Goal: Transaction & Acquisition: Purchase product/service

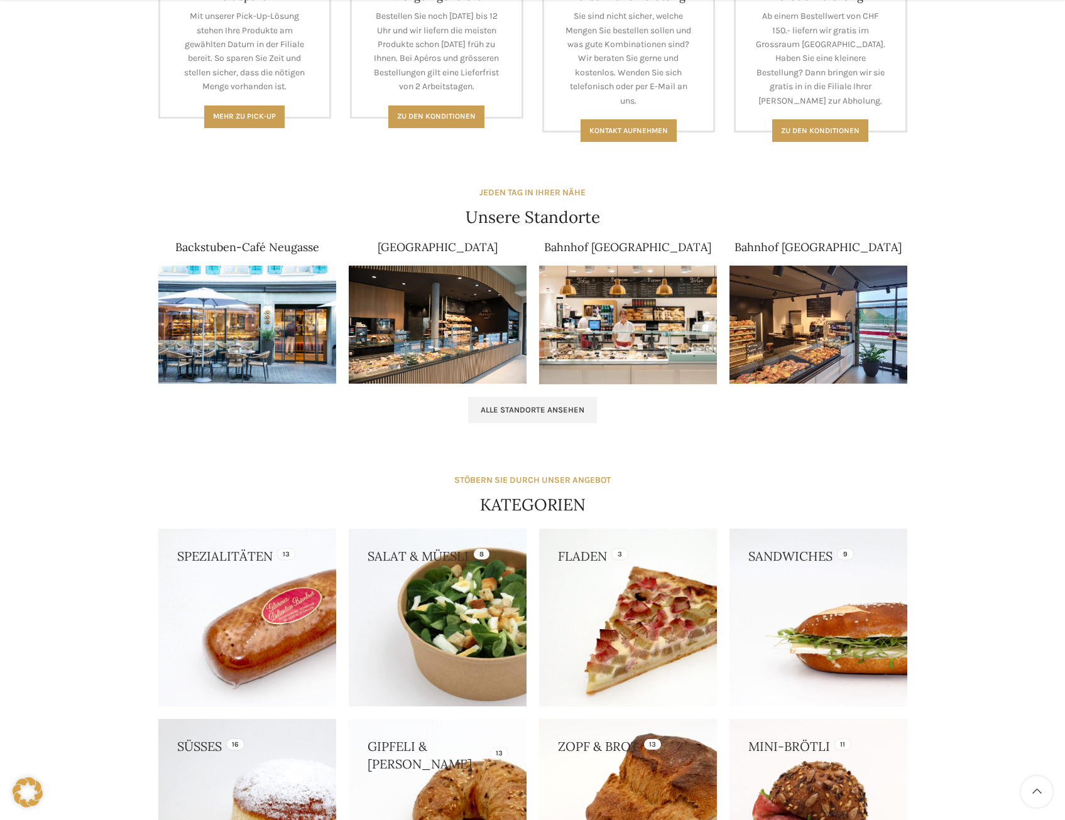
scroll to position [942, 0]
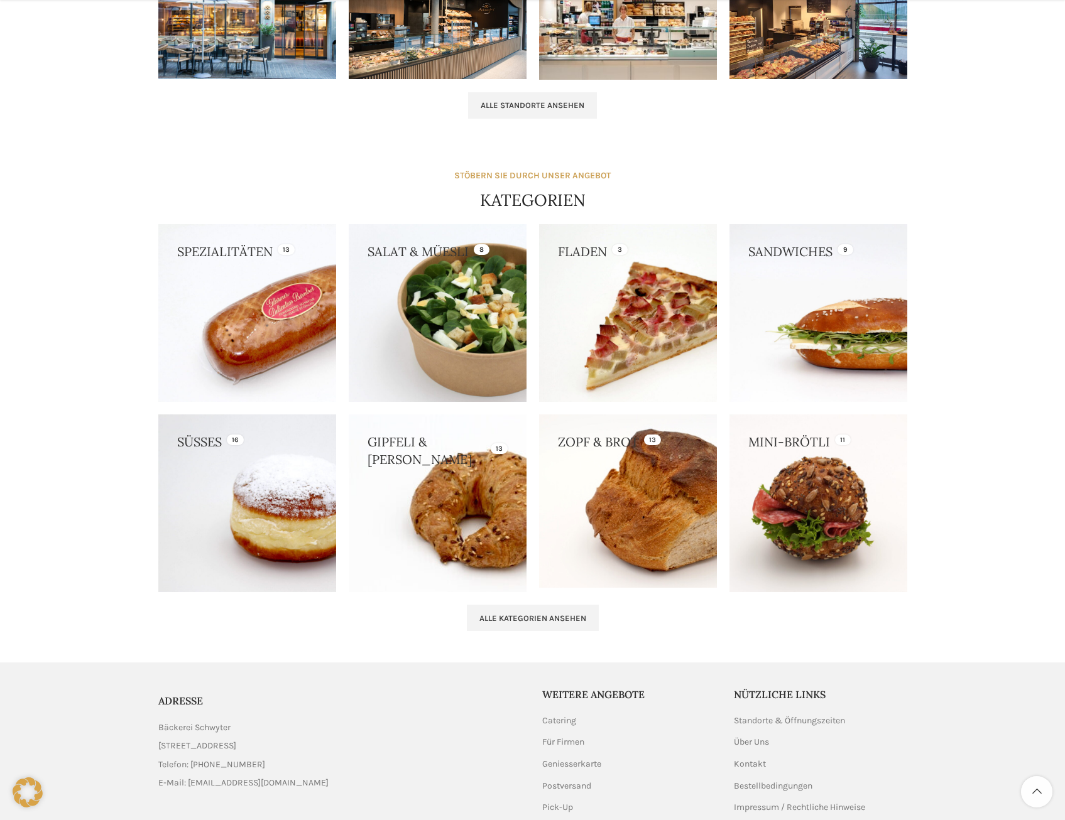
click at [452, 517] on link at bounding box center [438, 504] width 178 height 178
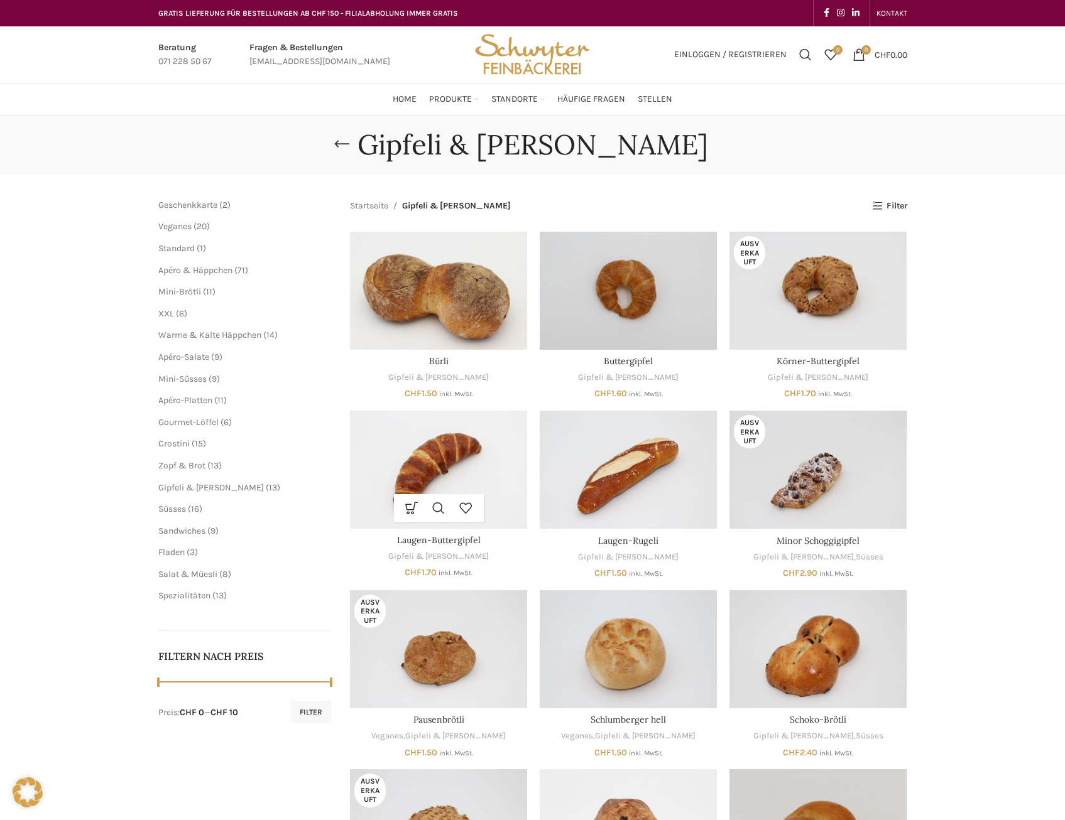
click at [457, 451] on img "Laugen-Buttergipfel" at bounding box center [438, 470] width 177 height 118
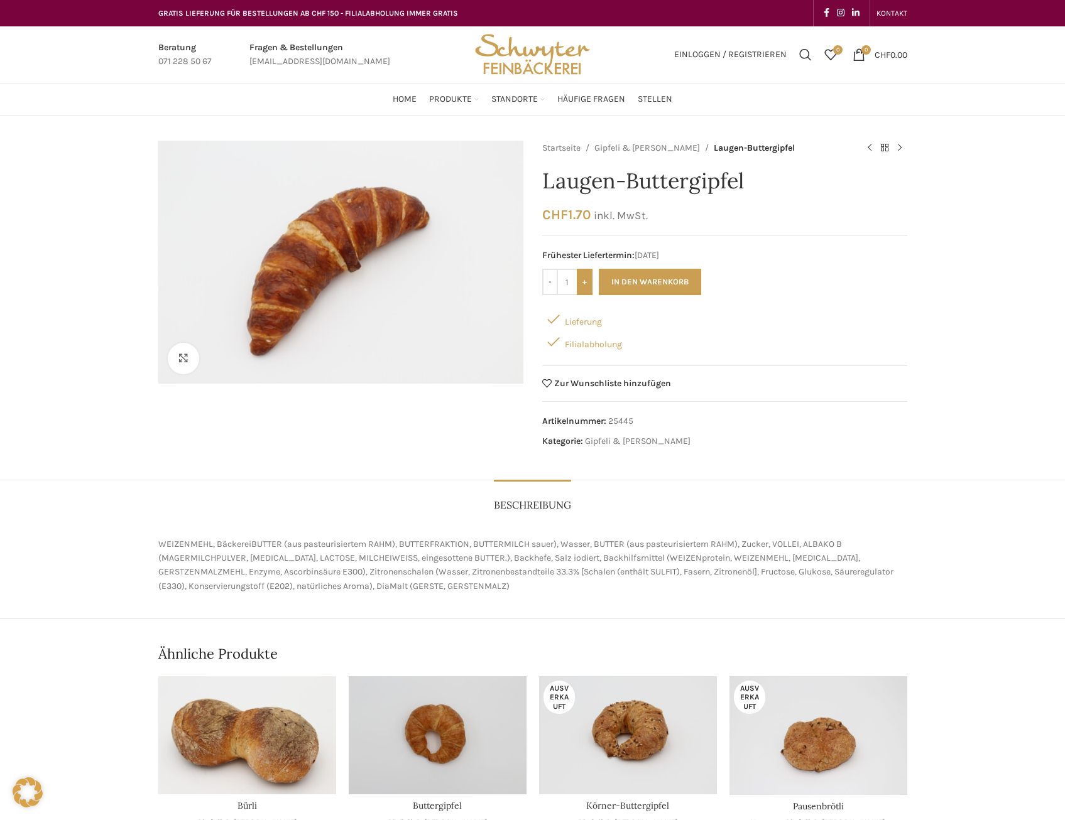
click at [585, 281] on input "+" at bounding box center [585, 282] width 16 height 26
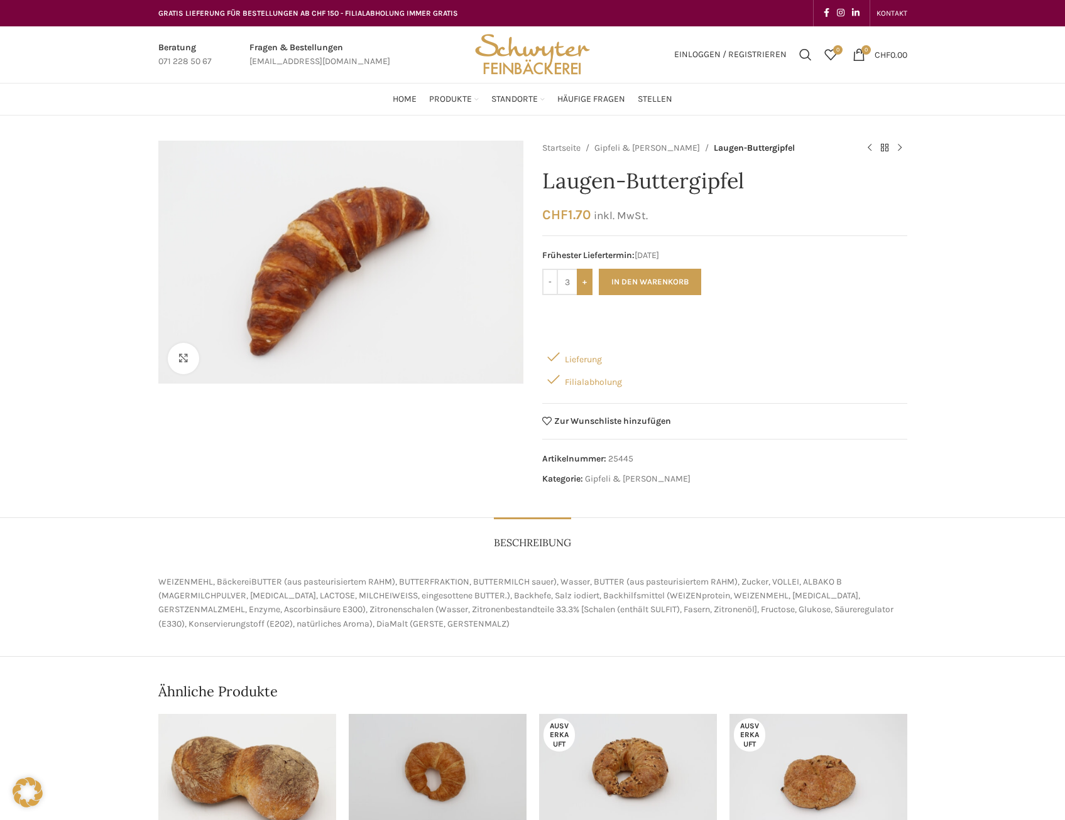
click at [585, 281] on input "+" at bounding box center [585, 282] width 16 height 26
type input "7"
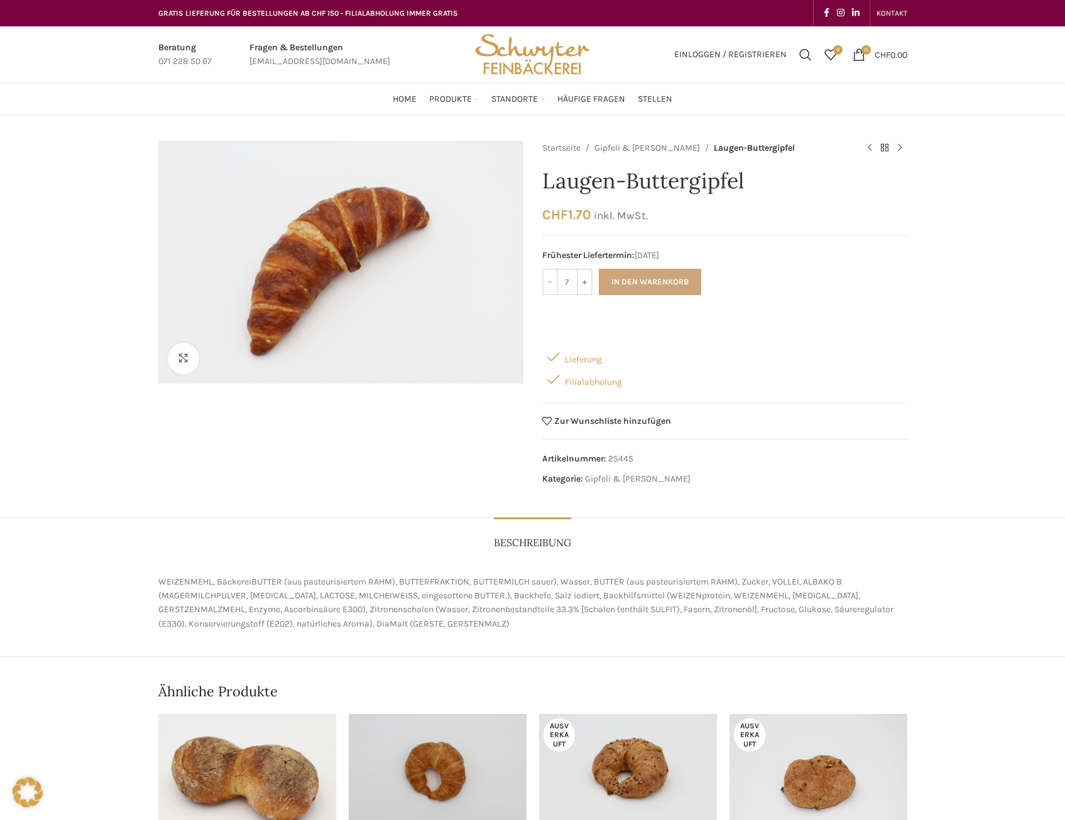
click at [623, 280] on button "In den Warenkorb" at bounding box center [650, 282] width 102 height 26
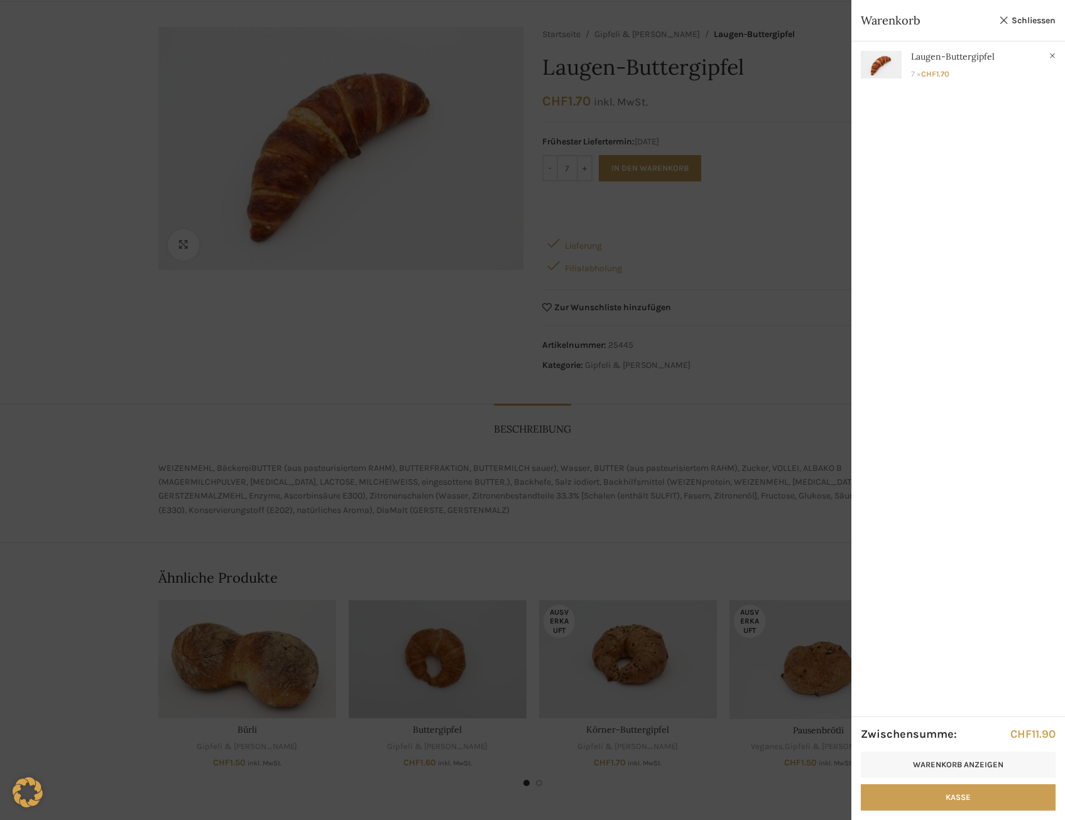
scroll to position [126, 0]
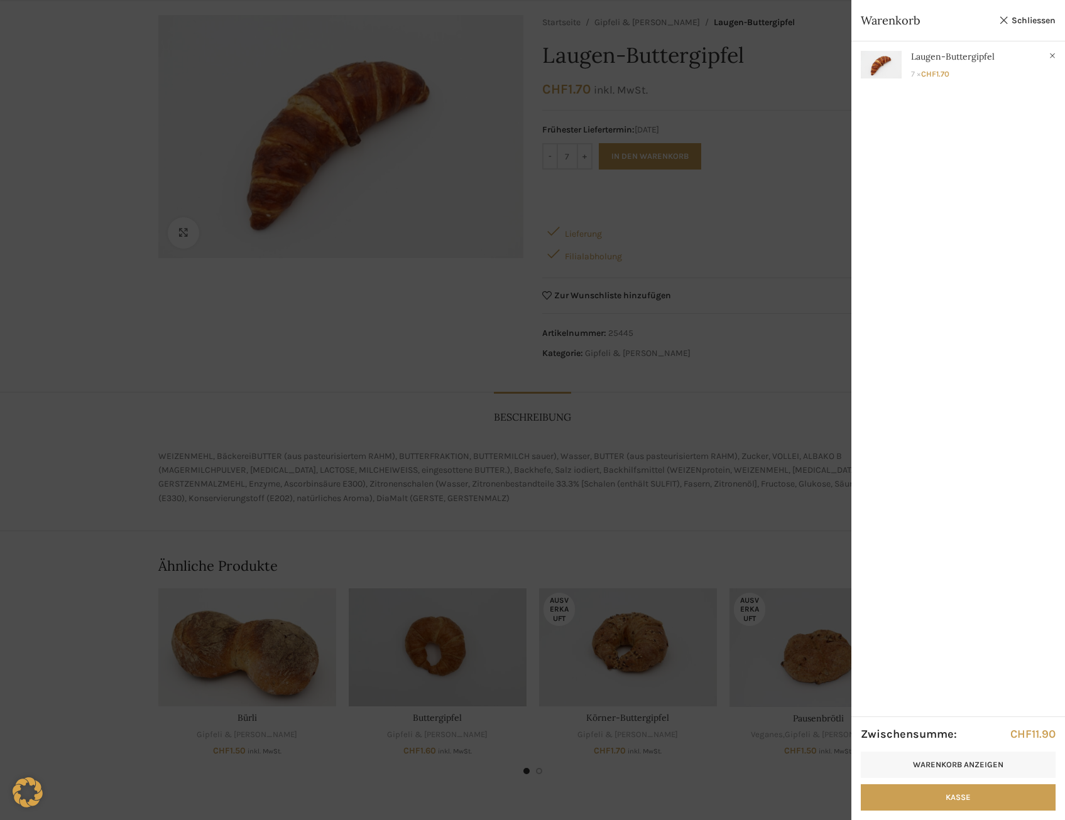
click at [423, 462] on div at bounding box center [532, 410] width 1065 height 820
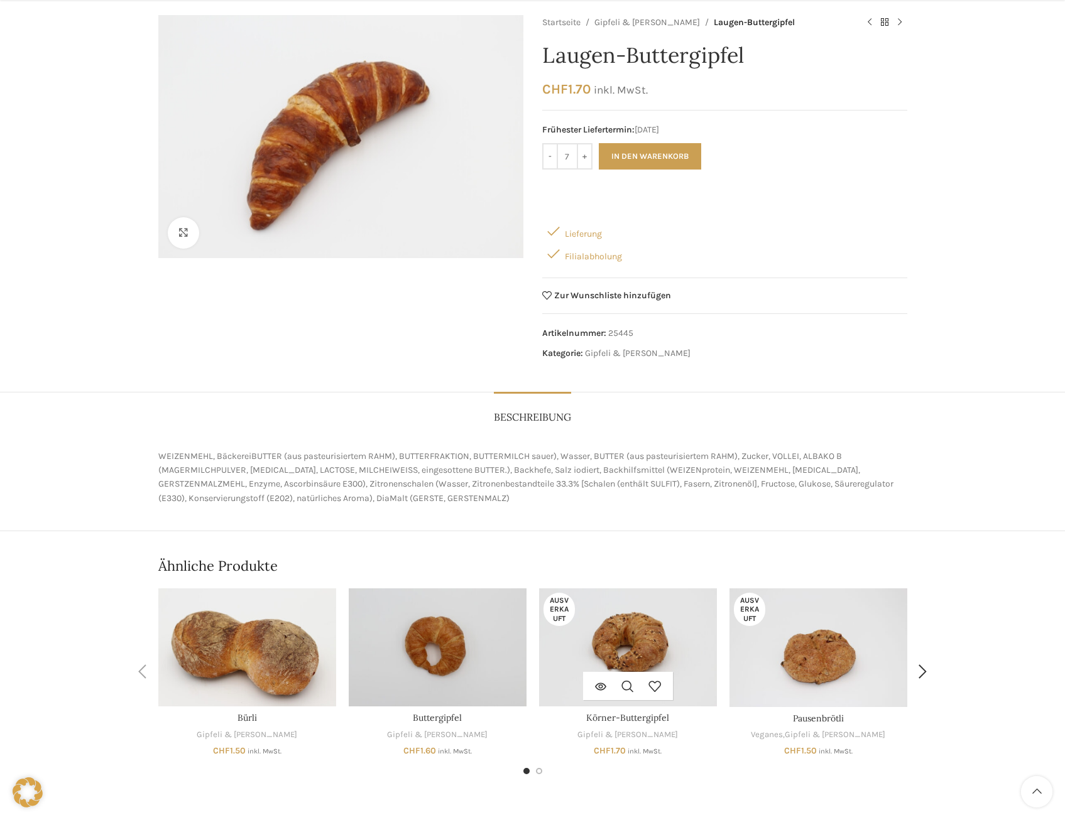
click at [617, 624] on img "Körner-Buttergipfel" at bounding box center [628, 648] width 178 height 118
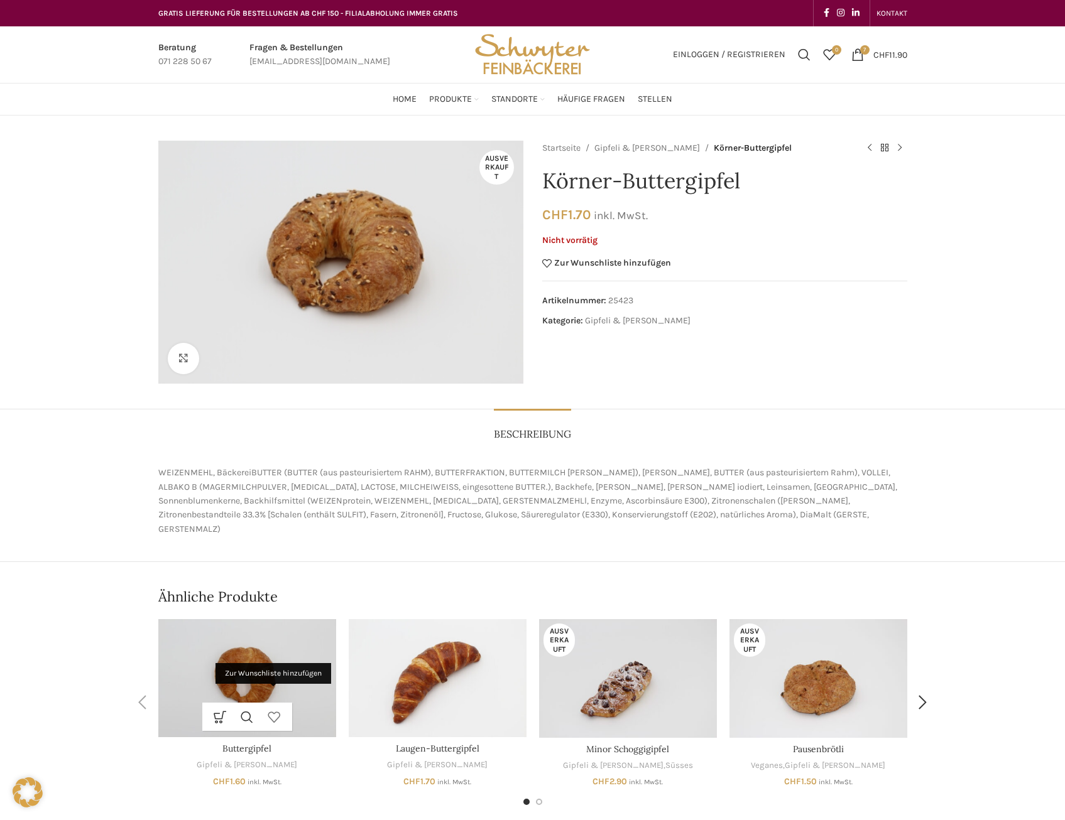
click at [266, 703] on link "Zur Wunschliste hinzufügen" at bounding box center [274, 717] width 27 height 28
click at [254, 655] on img "Buttergipfel" at bounding box center [247, 678] width 178 height 118
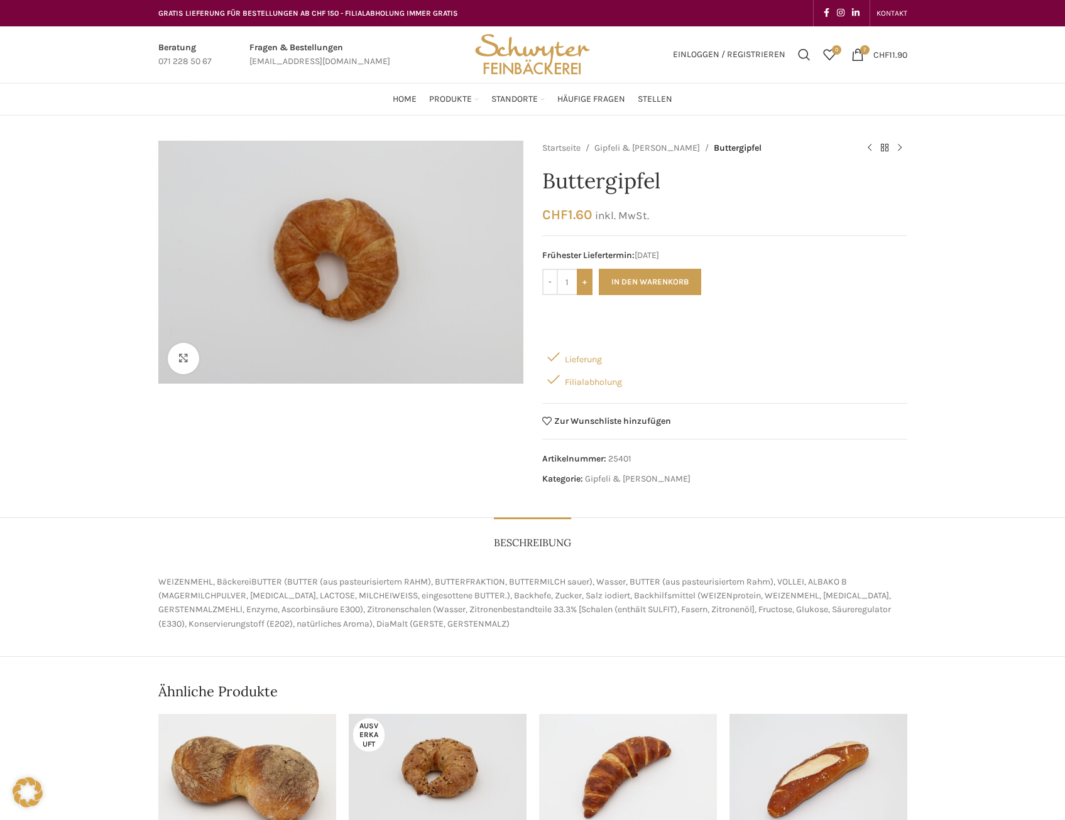
click at [584, 281] on input "+" at bounding box center [585, 282] width 16 height 26
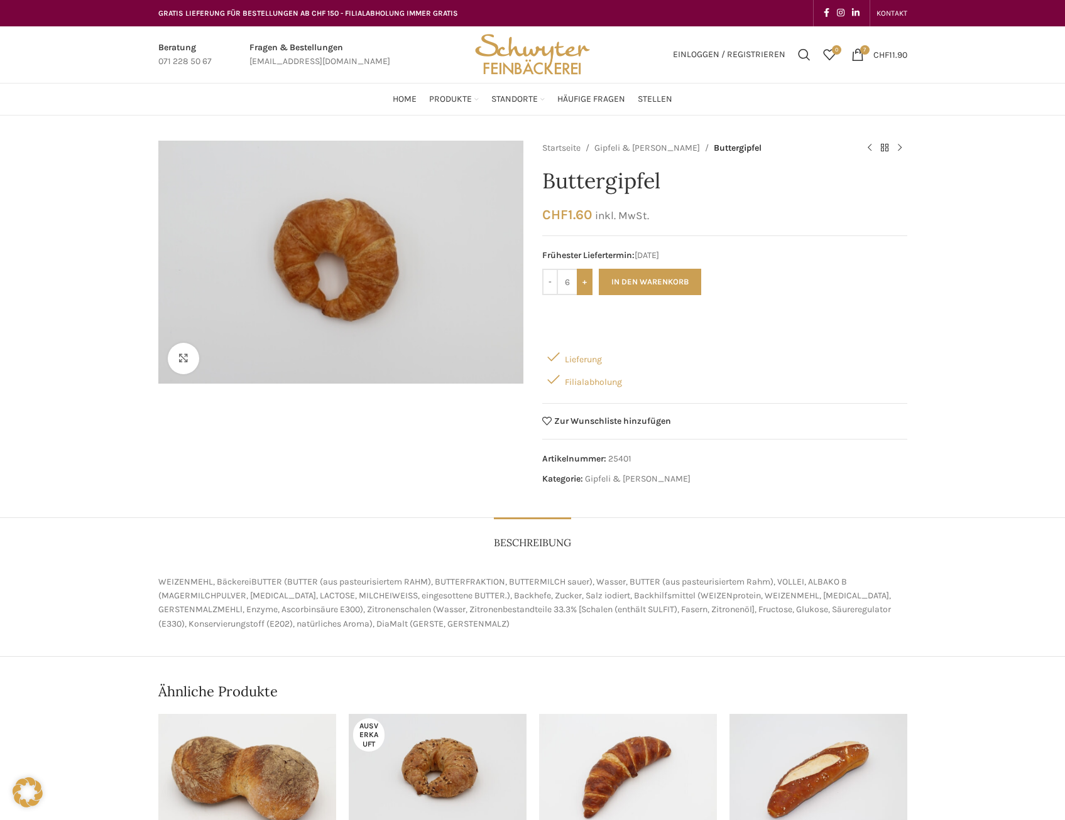
click at [583, 281] on input "+" at bounding box center [585, 282] width 16 height 26
type input "7"
click at [647, 281] on button "In den Warenkorb" at bounding box center [650, 282] width 102 height 26
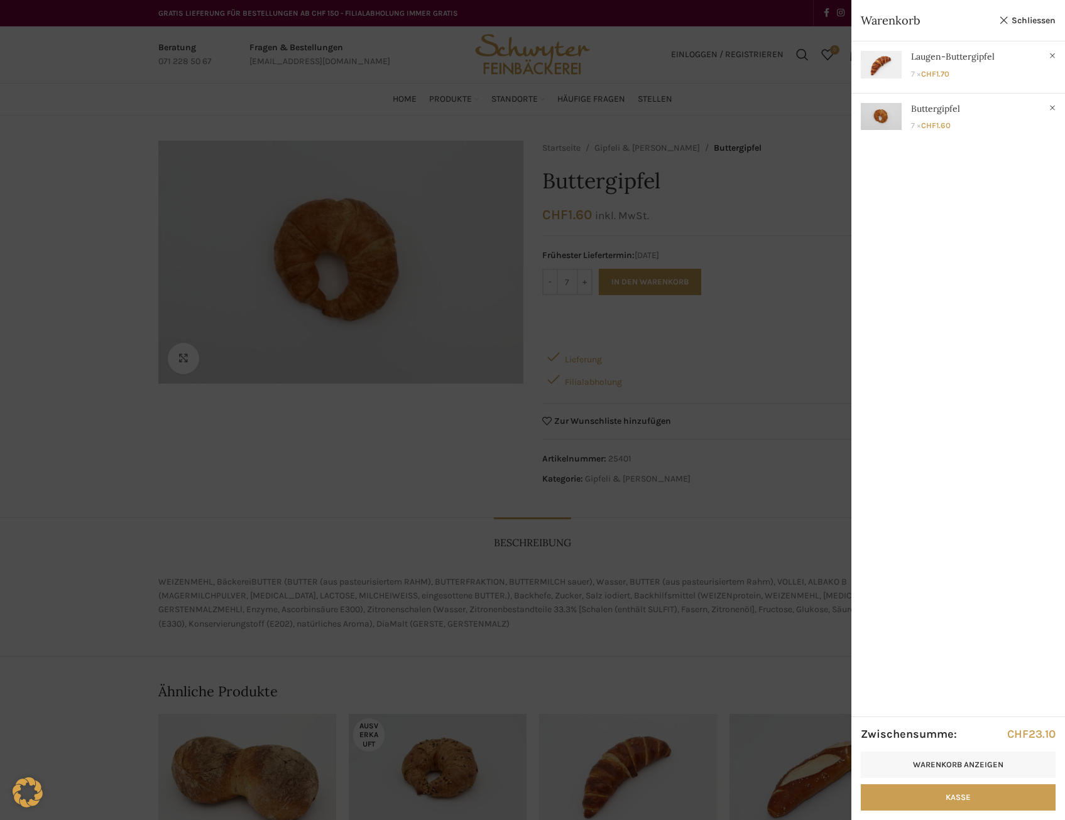
click at [362, 469] on div at bounding box center [532, 410] width 1065 height 820
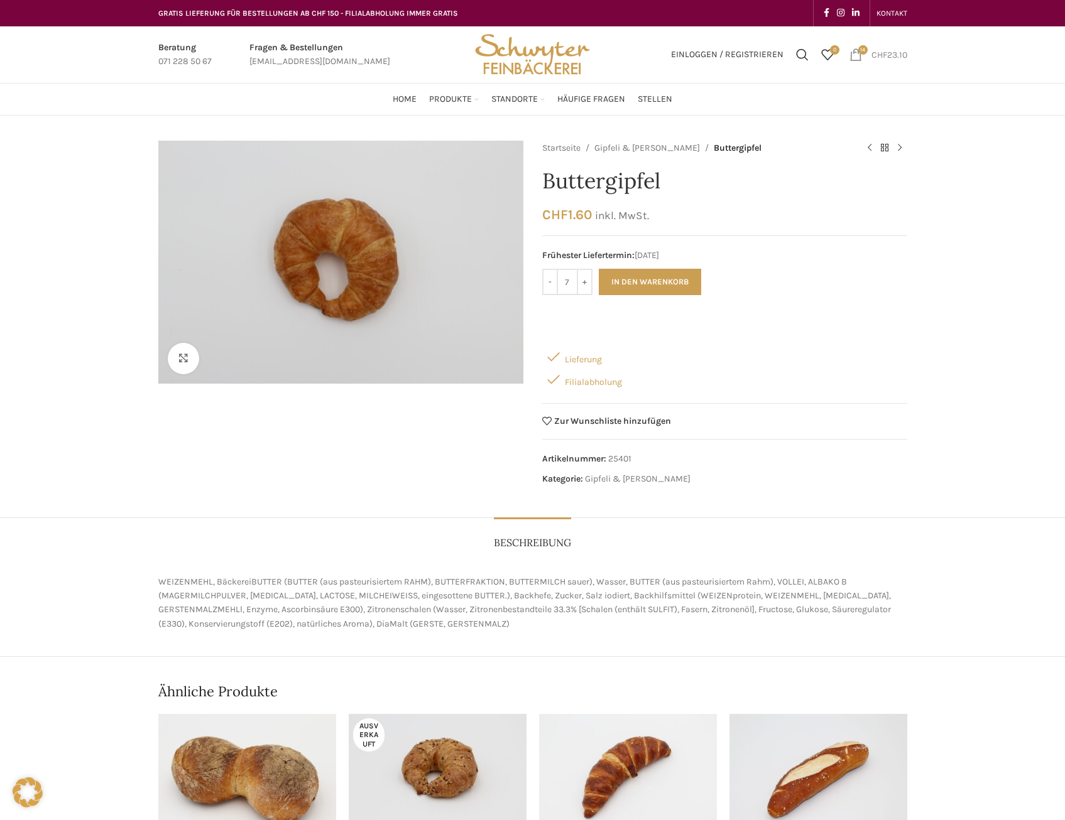
click at [855, 57] on span "14 items" at bounding box center [855, 54] width 13 height 13
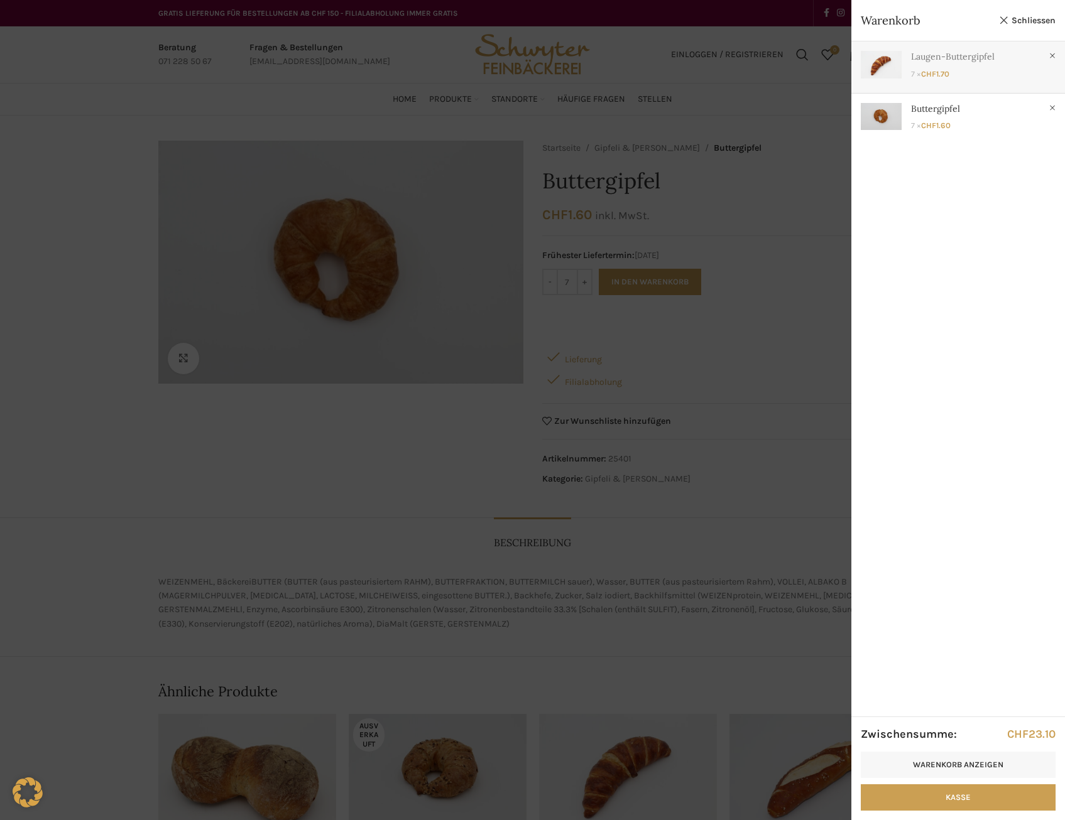
click at [921, 70] on link "Anzeigen" at bounding box center [958, 64] width 214 height 46
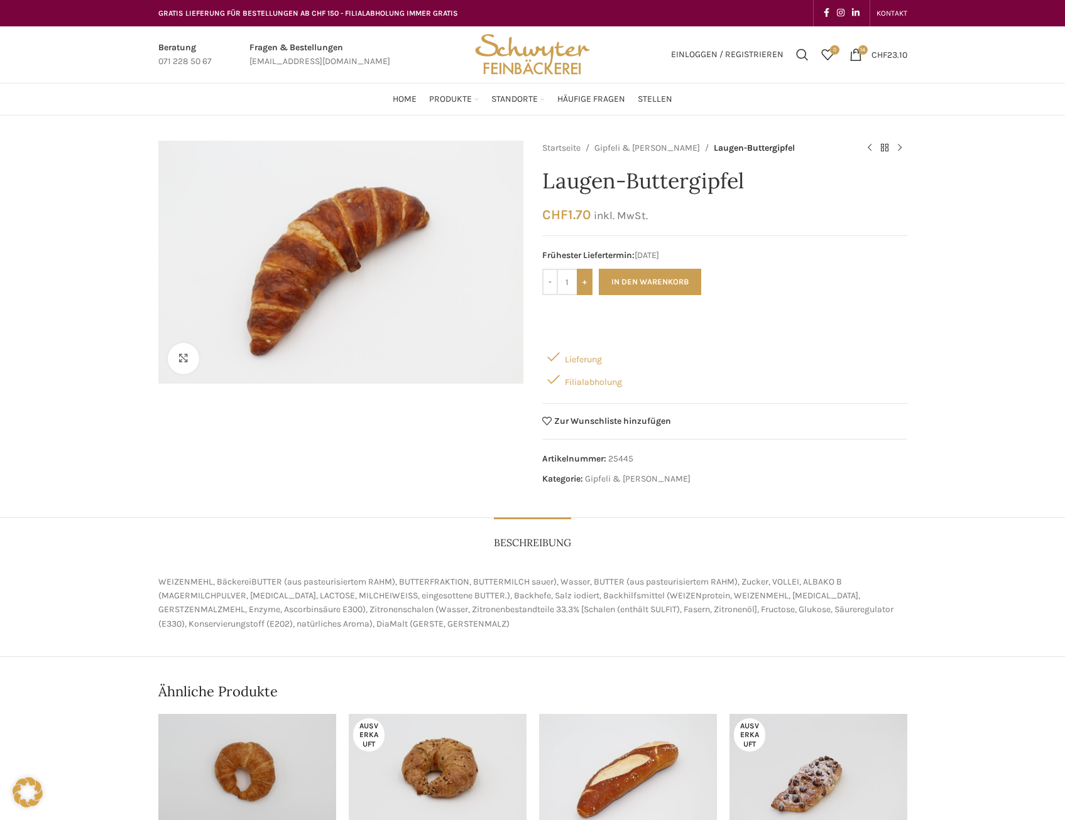
click at [587, 285] on input "+" at bounding box center [585, 282] width 16 height 26
type input "3"
click at [632, 281] on button "In den Warenkorb" at bounding box center [650, 282] width 102 height 26
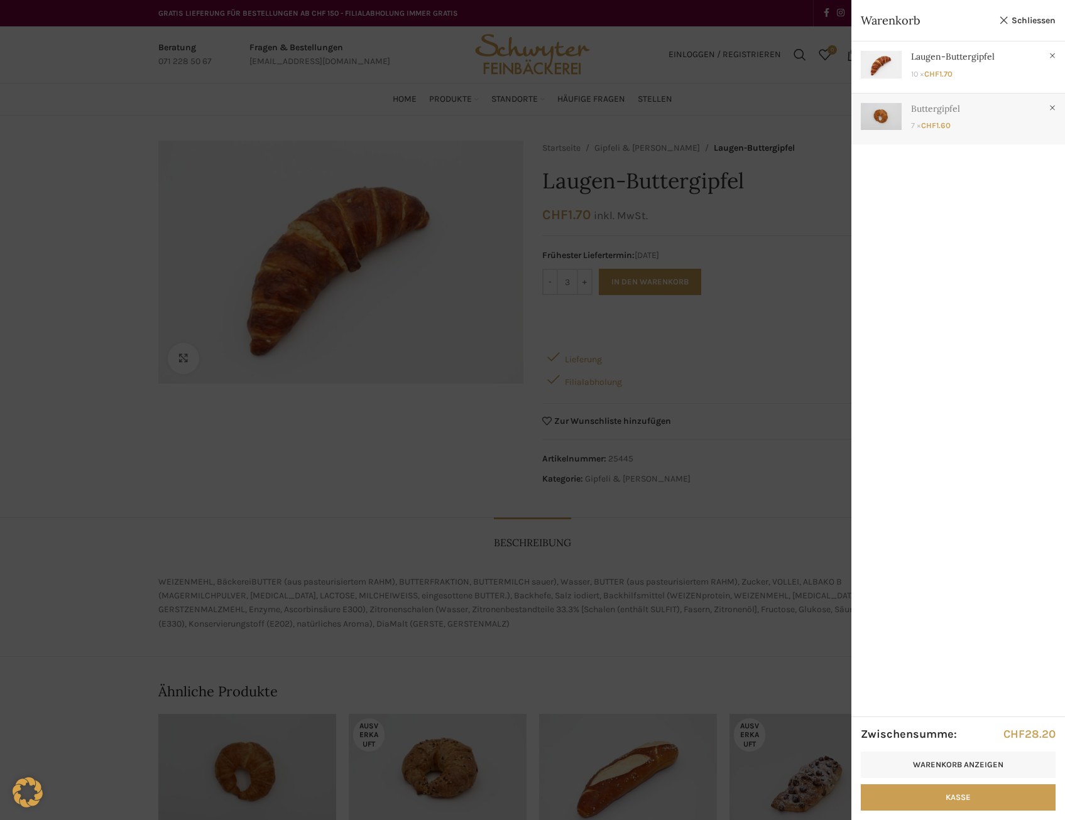
click at [933, 113] on link "Anzeigen" at bounding box center [958, 117] width 214 height 46
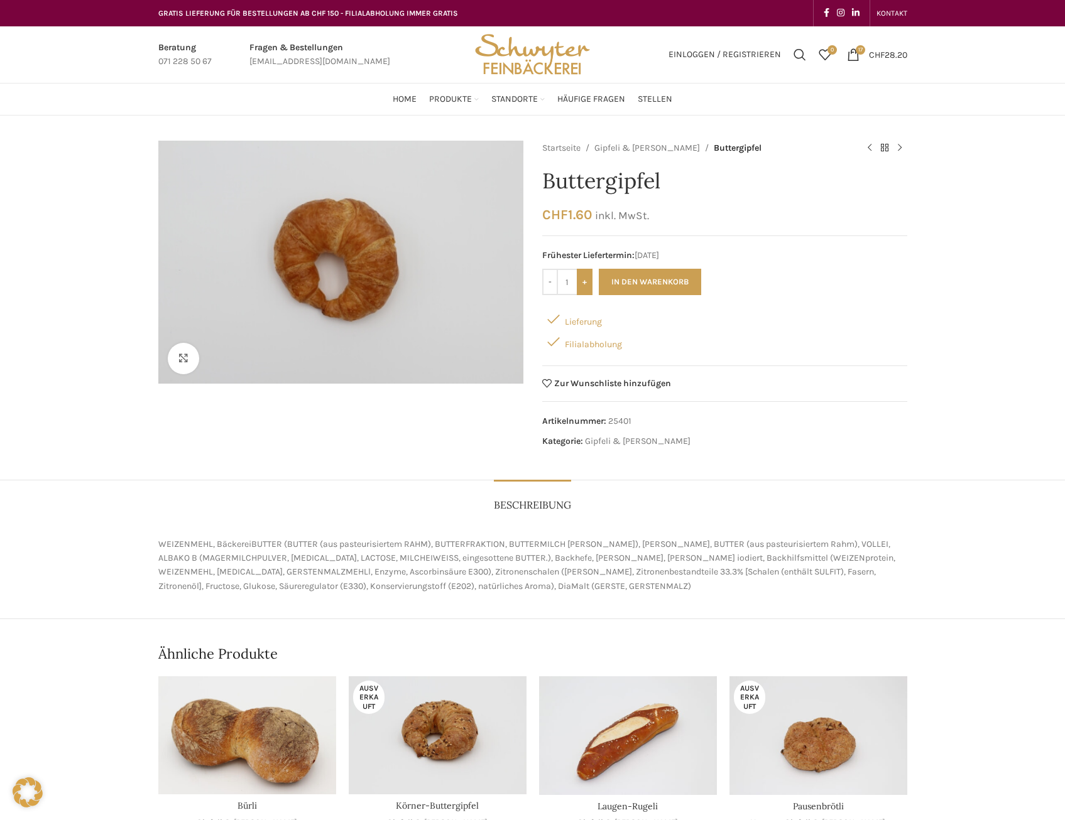
click at [585, 284] on input "+" at bounding box center [585, 282] width 16 height 26
type input "3"
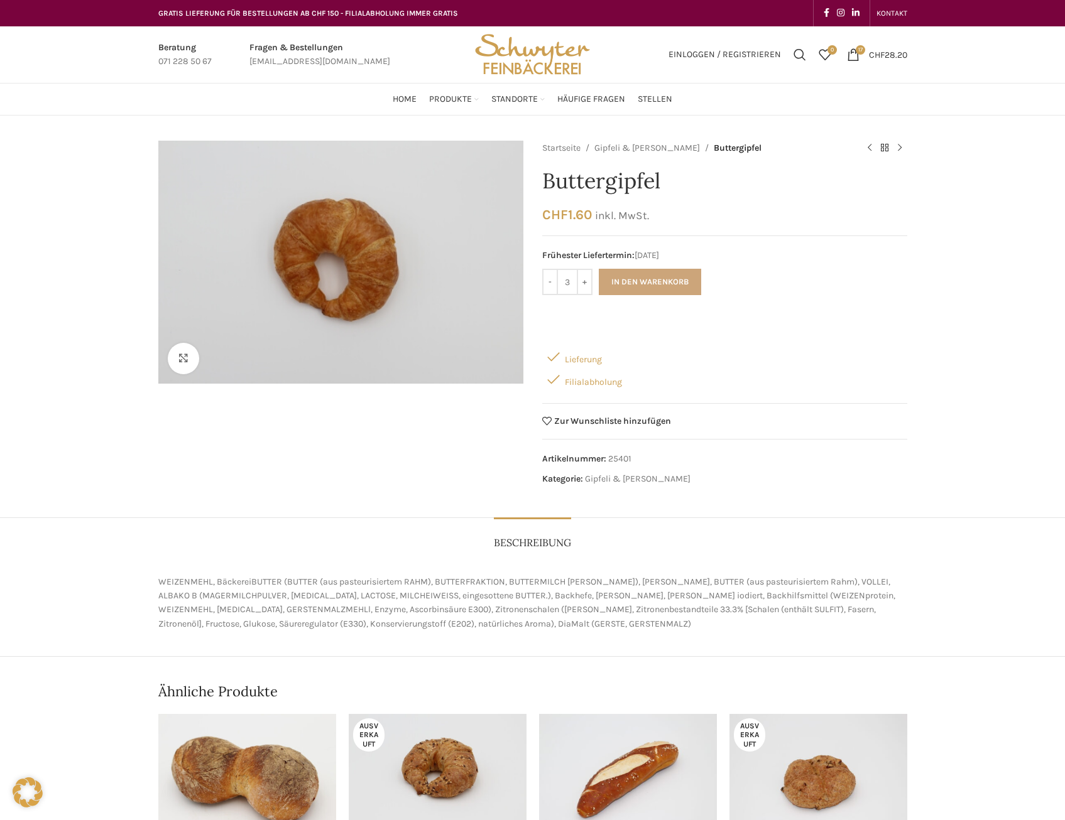
click at [648, 272] on button "In den Warenkorb" at bounding box center [650, 282] width 102 height 26
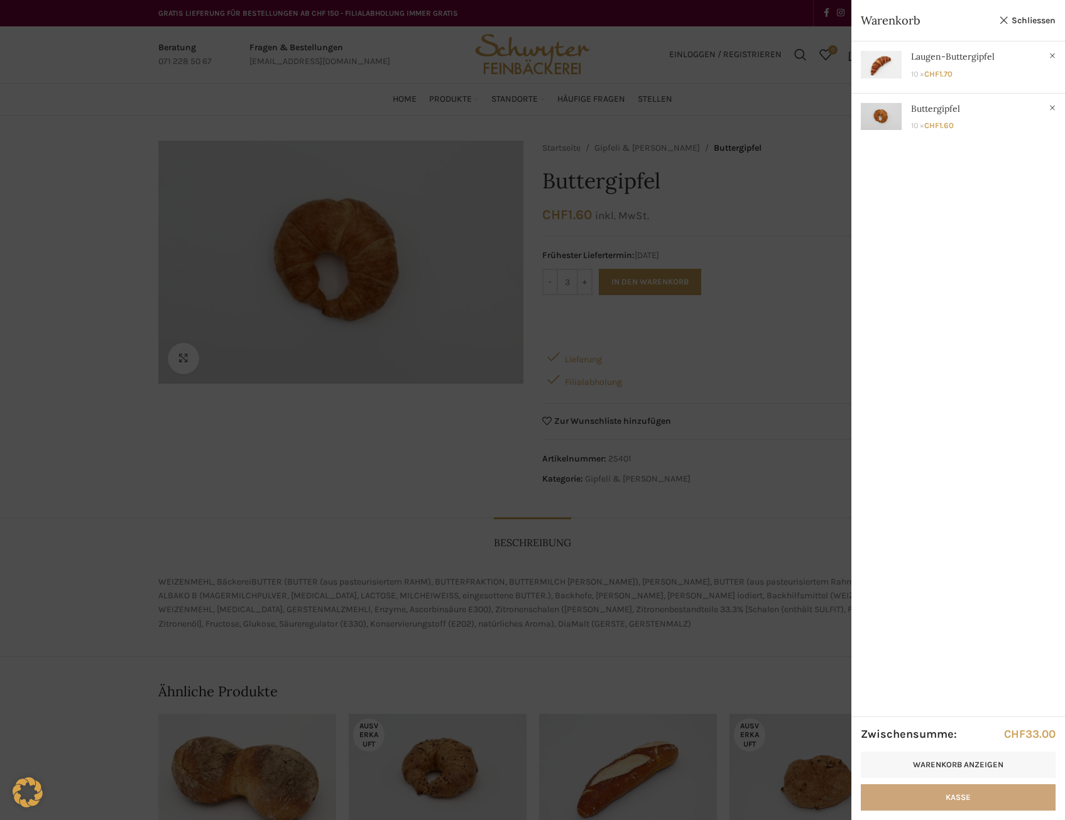
click at [965, 790] on link "Kasse" at bounding box center [958, 798] width 195 height 26
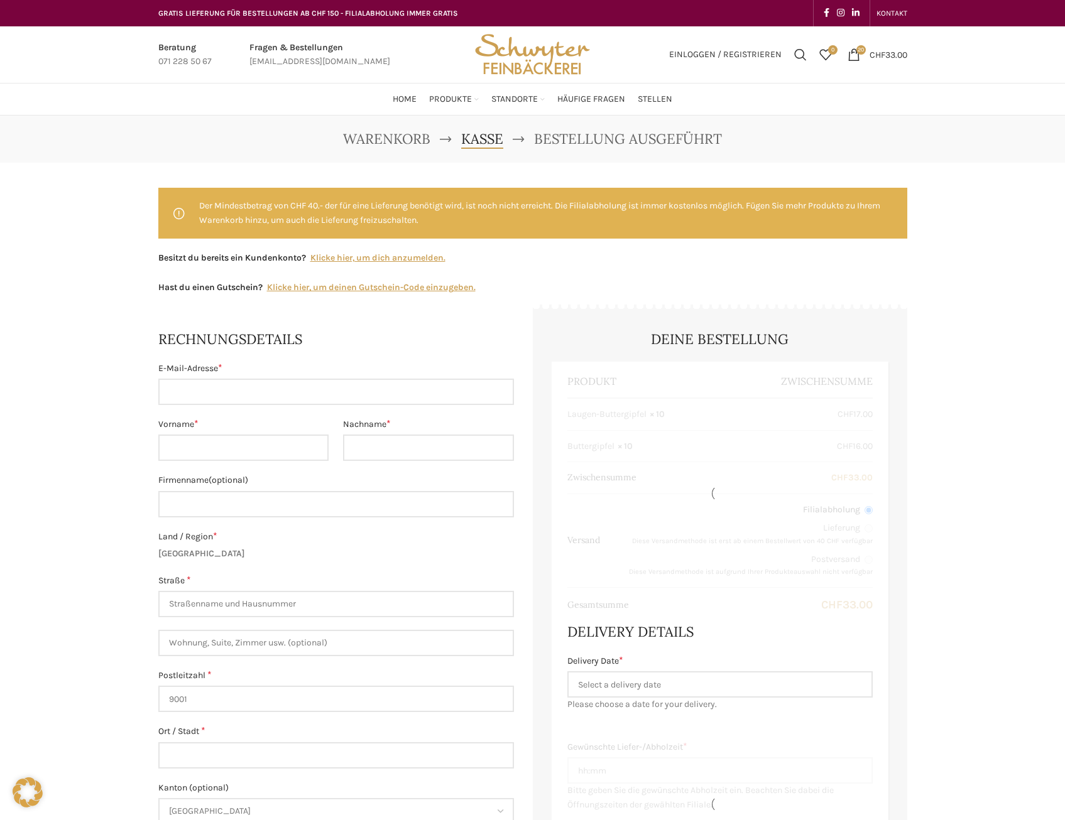
select select "SG"
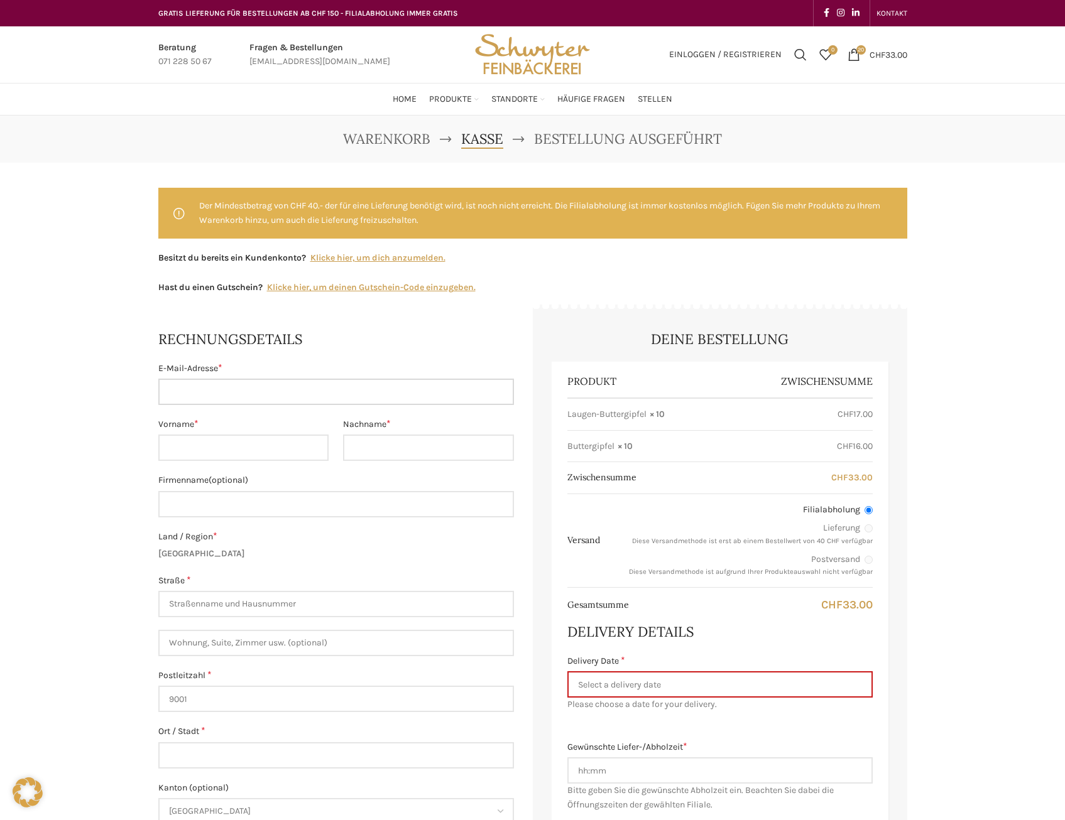
drag, startPoint x: 231, startPoint y: 391, endPoint x: 235, endPoint y: 396, distance: 6.7
click at [231, 391] on input "E-Mail-Adresse *" at bounding box center [336, 392] width 356 height 26
click at [208, 388] on input "E-Mail-Adresse *" at bounding box center [336, 392] width 356 height 26
type input "[EMAIL_ADDRESS][DOMAIN_NAME]"
type input "Rico"
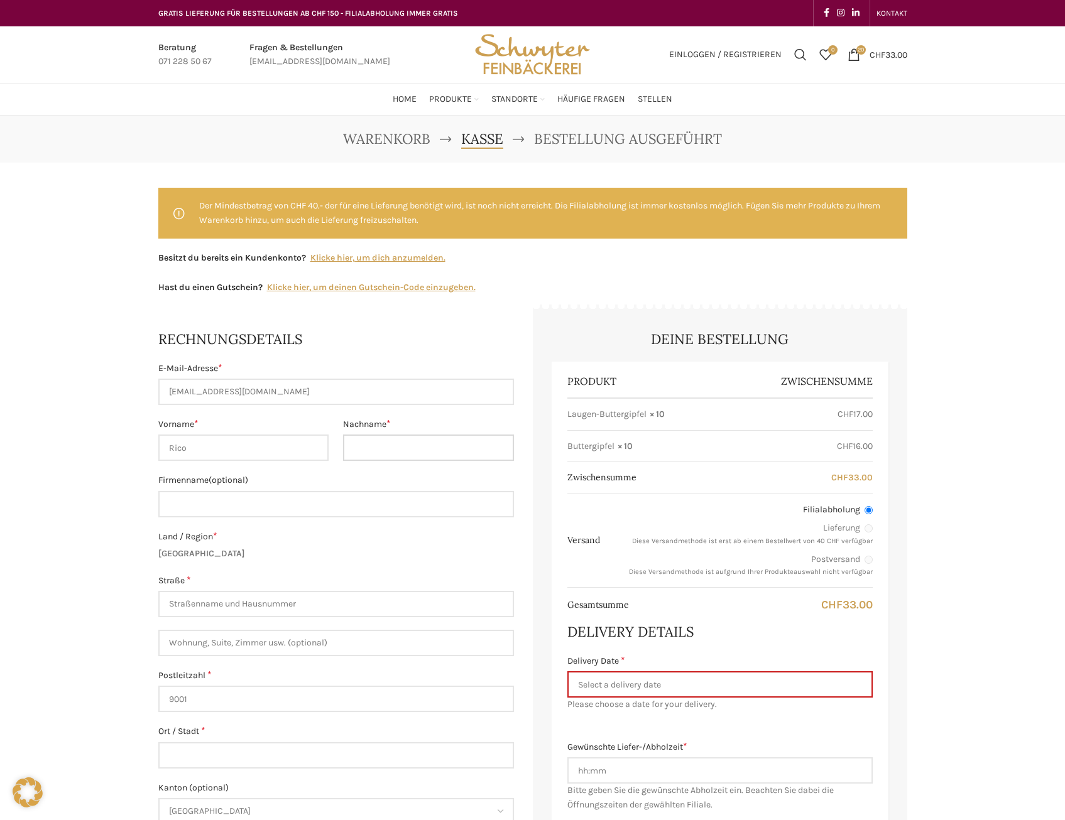
type input "Vigniti"
type input "Helion Energy AG"
type input "[STREET_ADDRESS]"
type input "St. Gallen"
type input "[PHONE_NUMBER]"
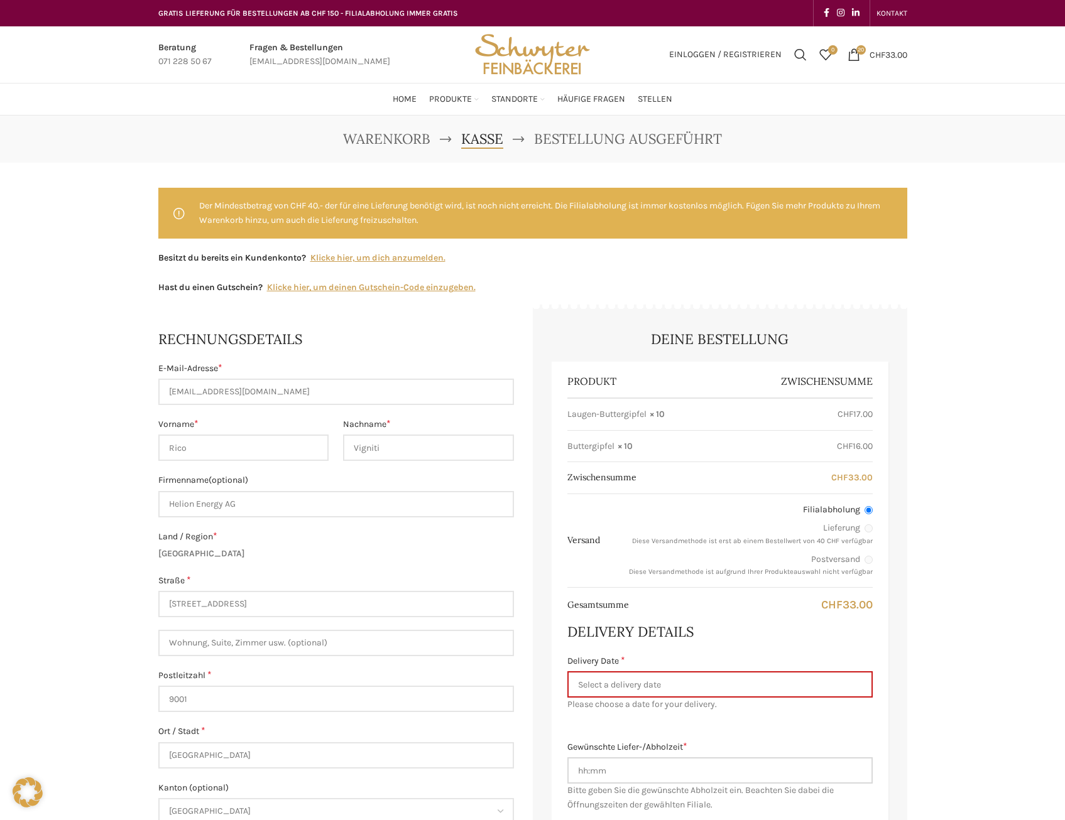
type input "0615"
select select "11688"
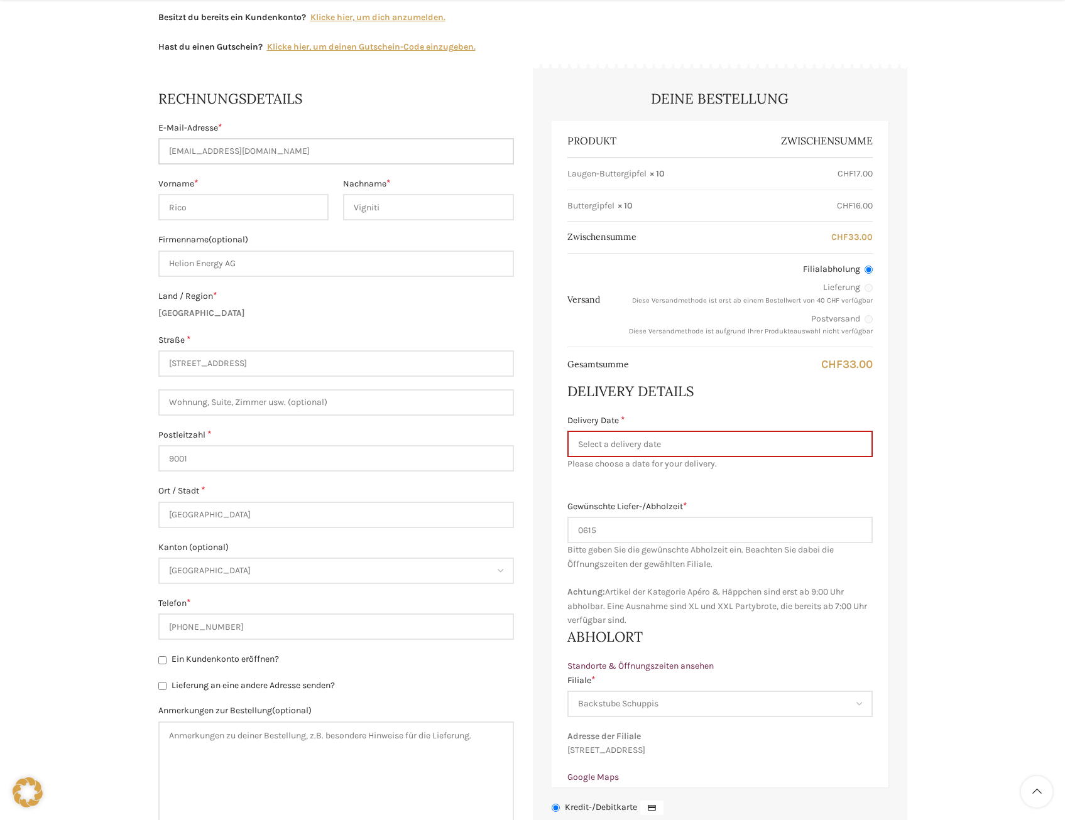
scroll to position [318, 0]
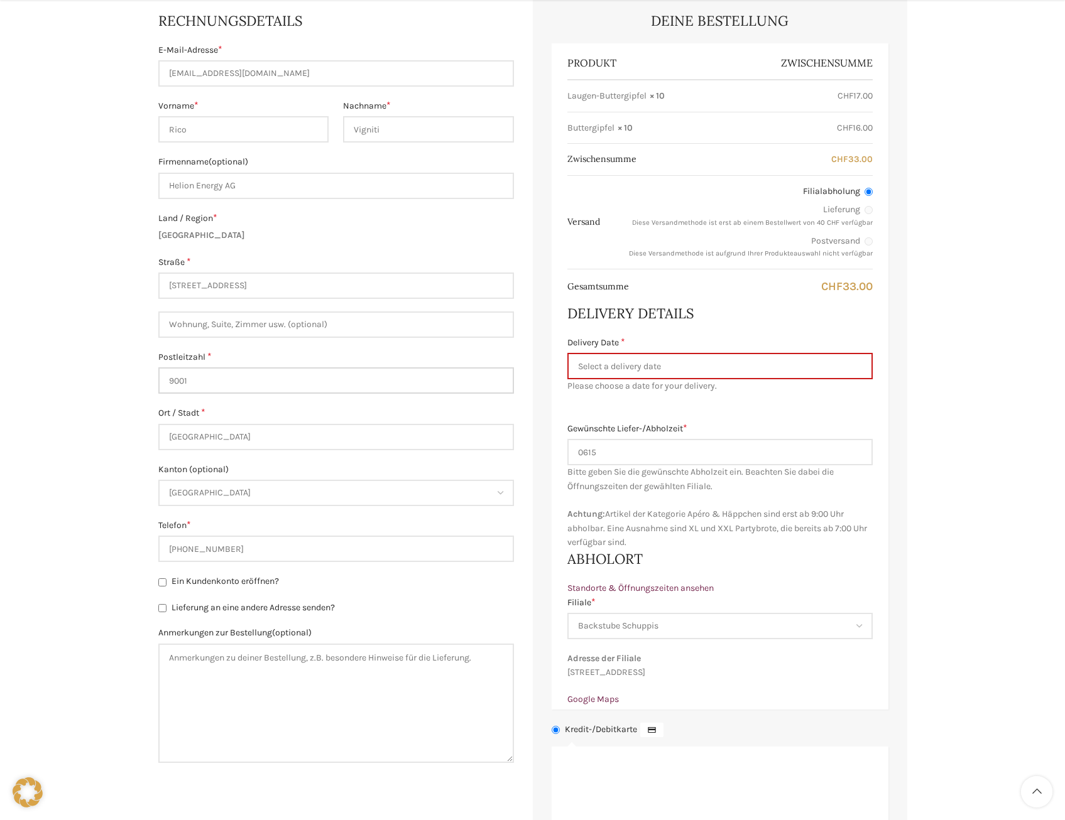
click at [201, 384] on input "9001" at bounding box center [336, 380] width 356 height 26
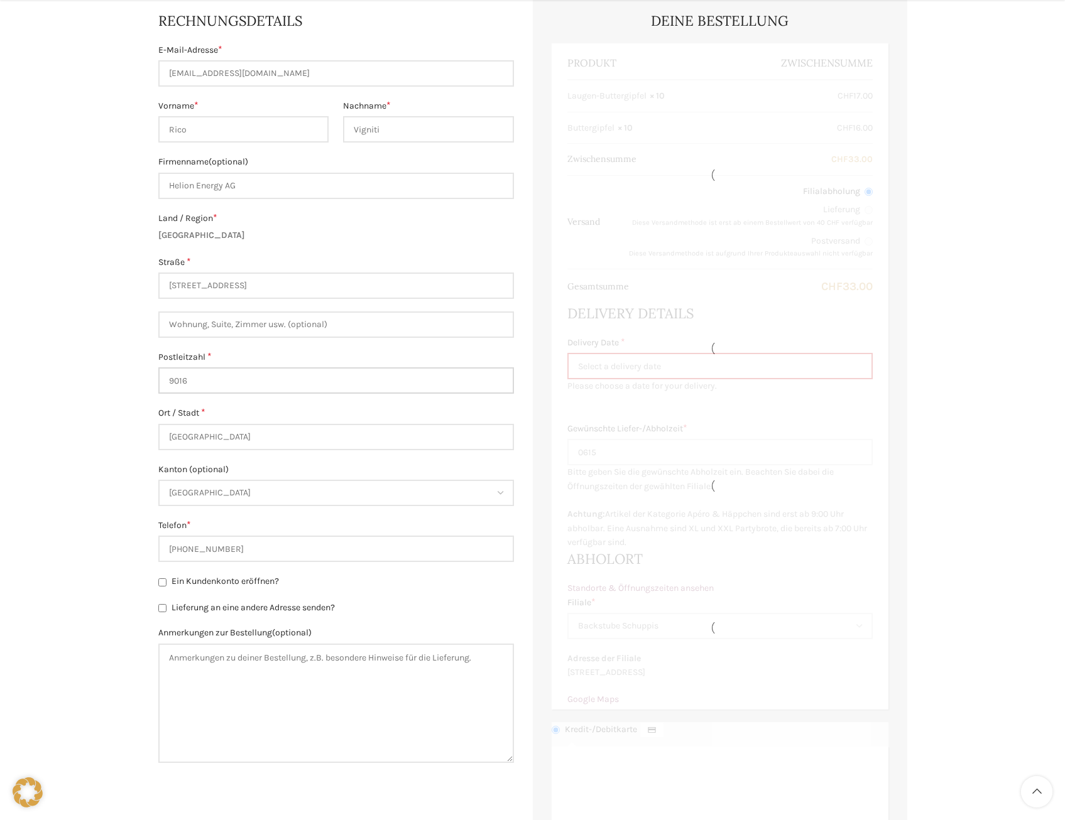
type input "9016"
click at [94, 402] on div "Warenkorb Kasse Bestellung ausgeführt Der Mindestbetrag von CHF 40.- der für ei…" at bounding box center [532, 435] width 1065 height 1276
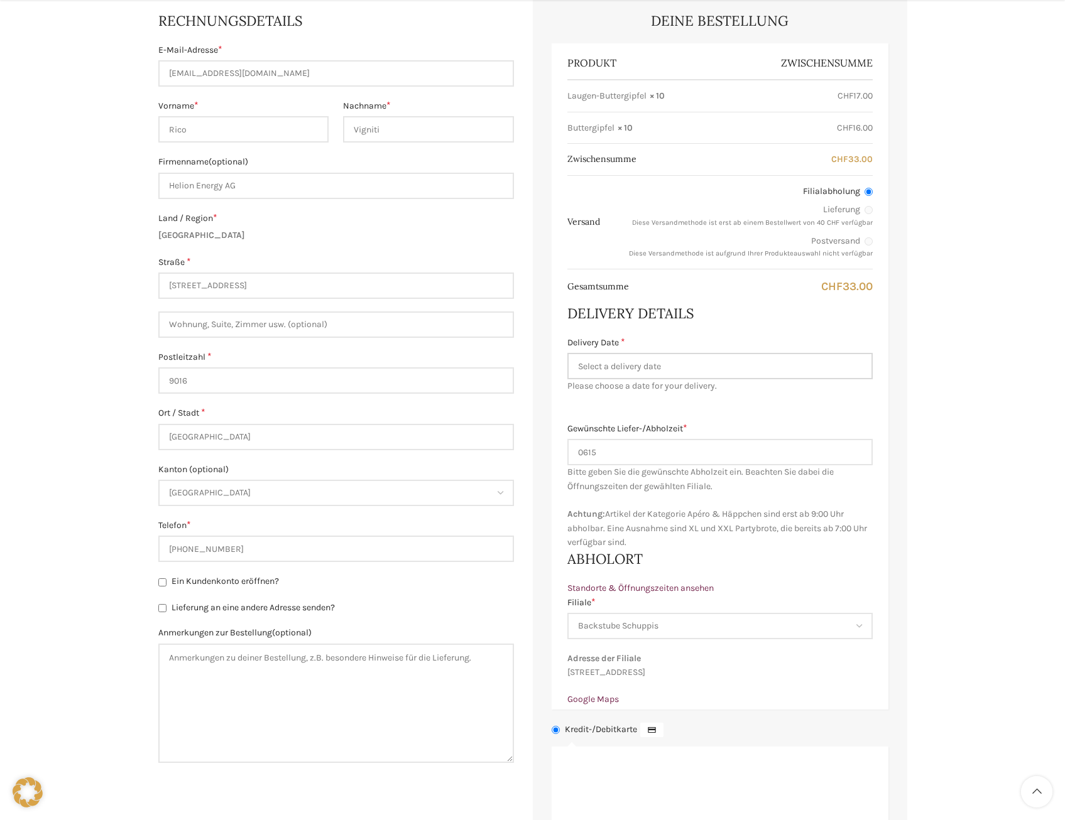
click at [695, 371] on input "Delivery Date *" at bounding box center [719, 366] width 305 height 26
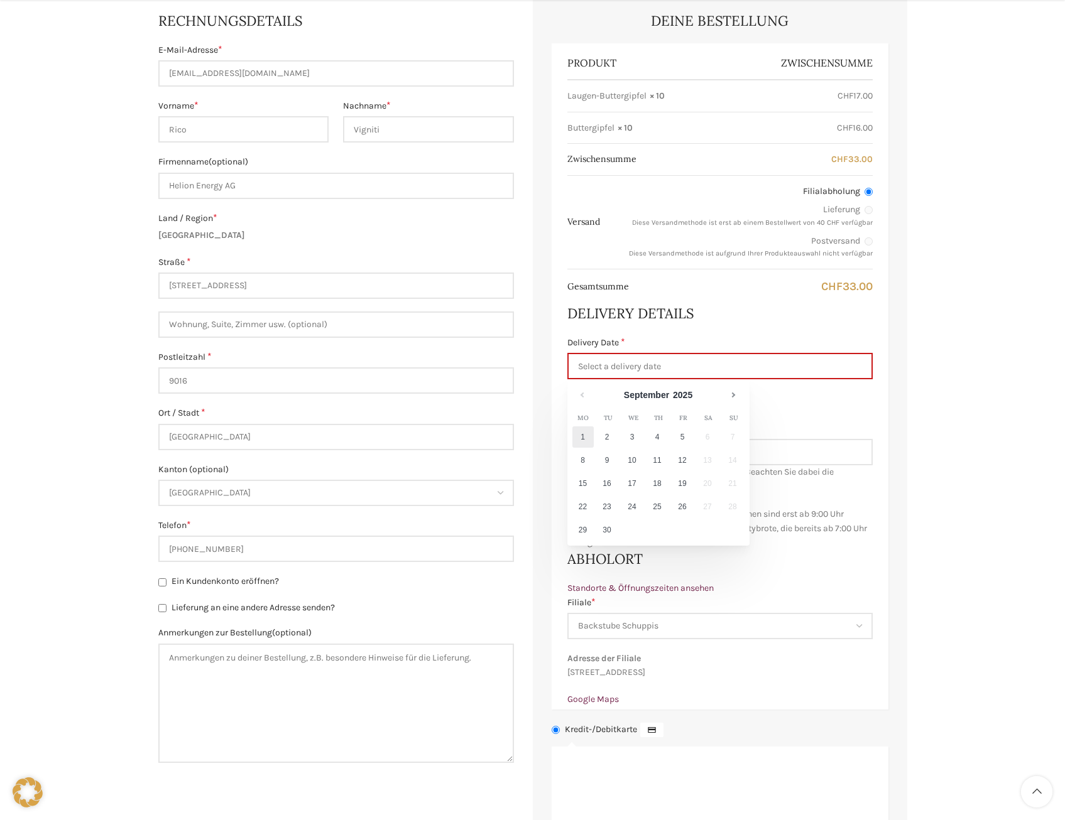
click at [585, 438] on link "1" at bounding box center [582, 436] width 21 height 21
type input "[DATE]"
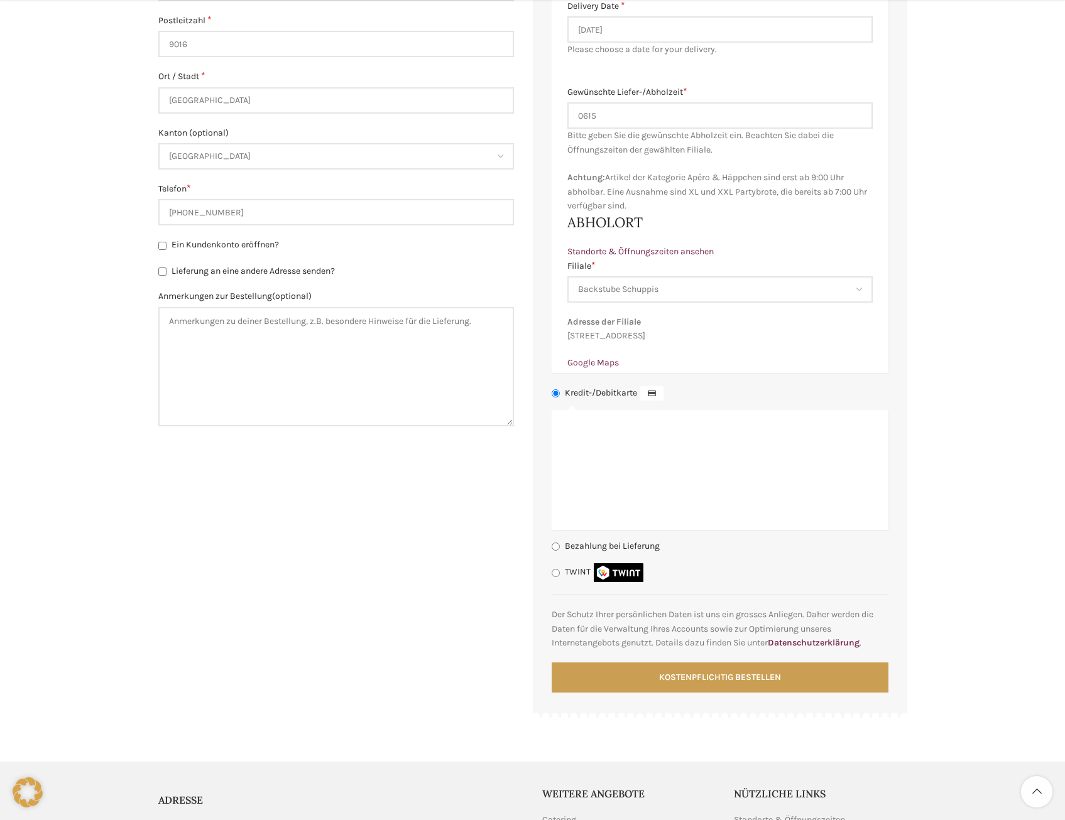
scroll to position [695, 0]
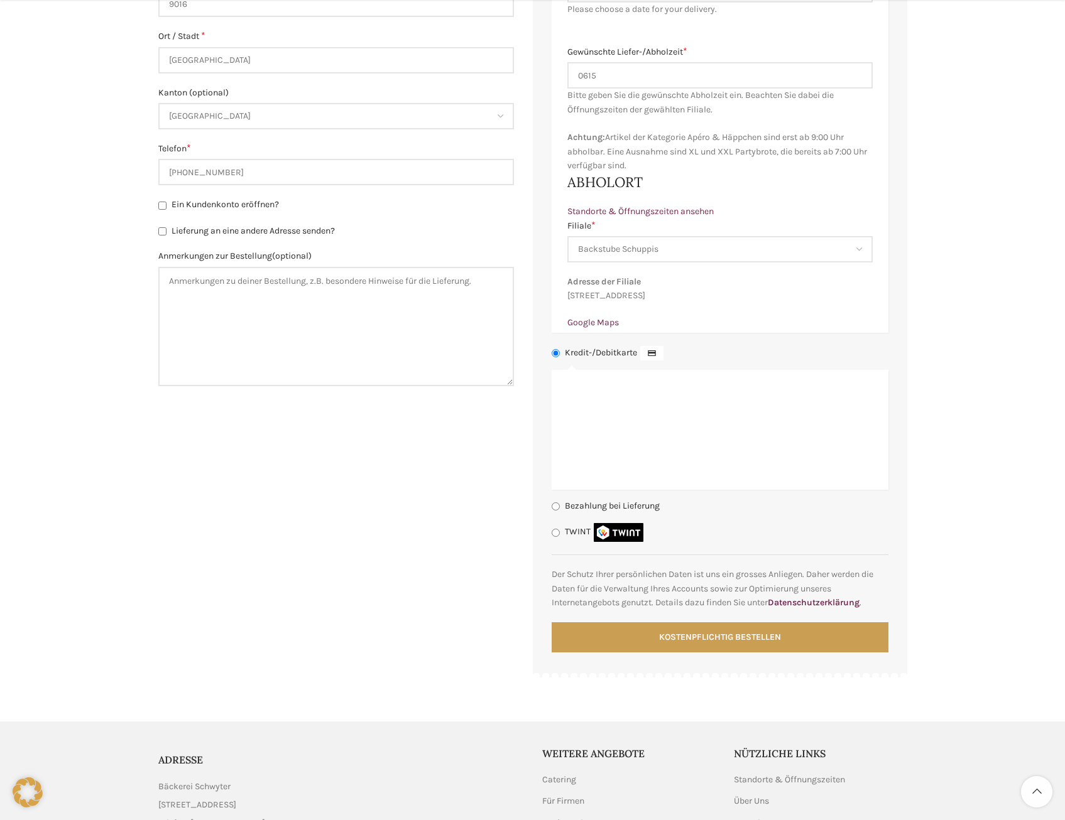
click at [555, 511] on input "Bezahlung bei Lieferung" at bounding box center [555, 506] width 8 height 8
radio input "true"
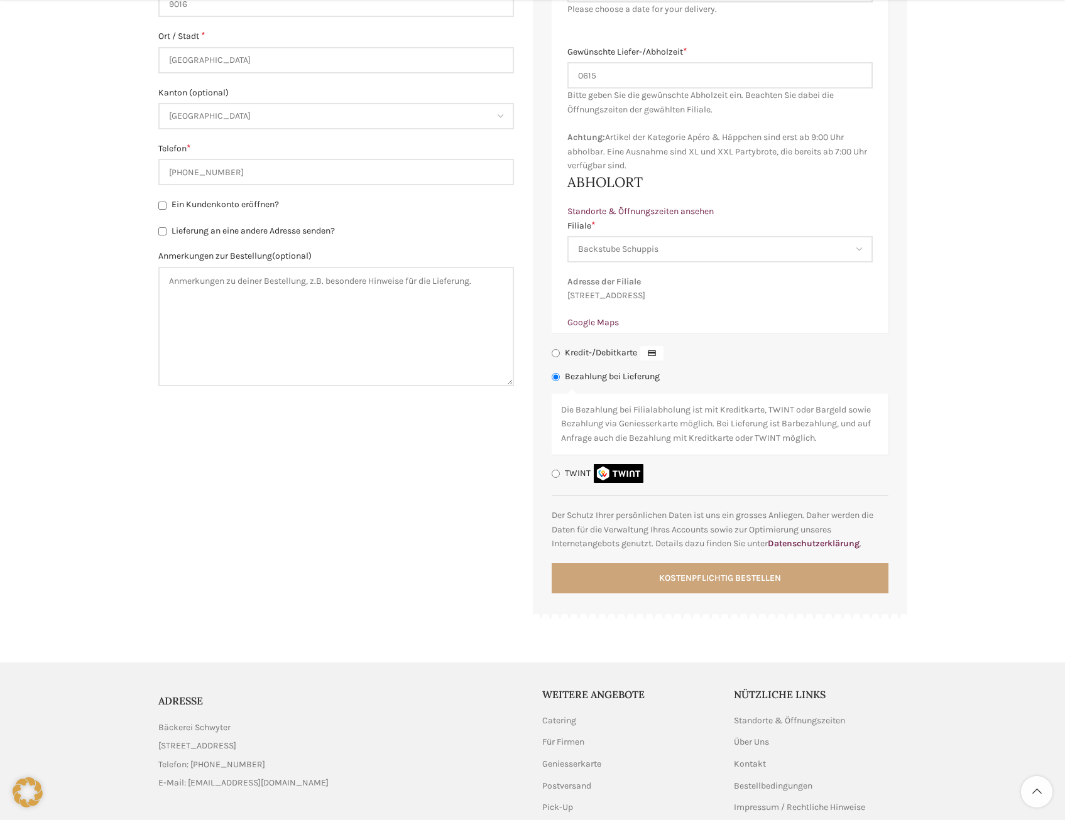
click at [721, 590] on button "Kostenpflichtig bestellen" at bounding box center [719, 578] width 337 height 30
